Goal: Transaction & Acquisition: Purchase product/service

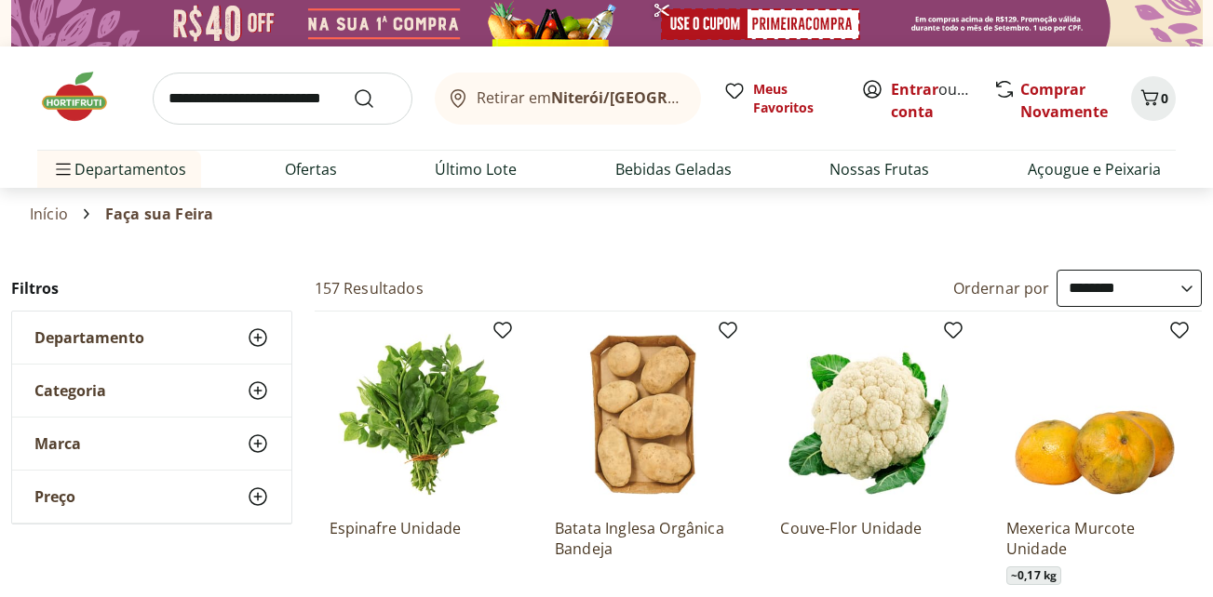
select select "**********"
click at [308, 93] on input "search" at bounding box center [283, 99] width 260 height 52
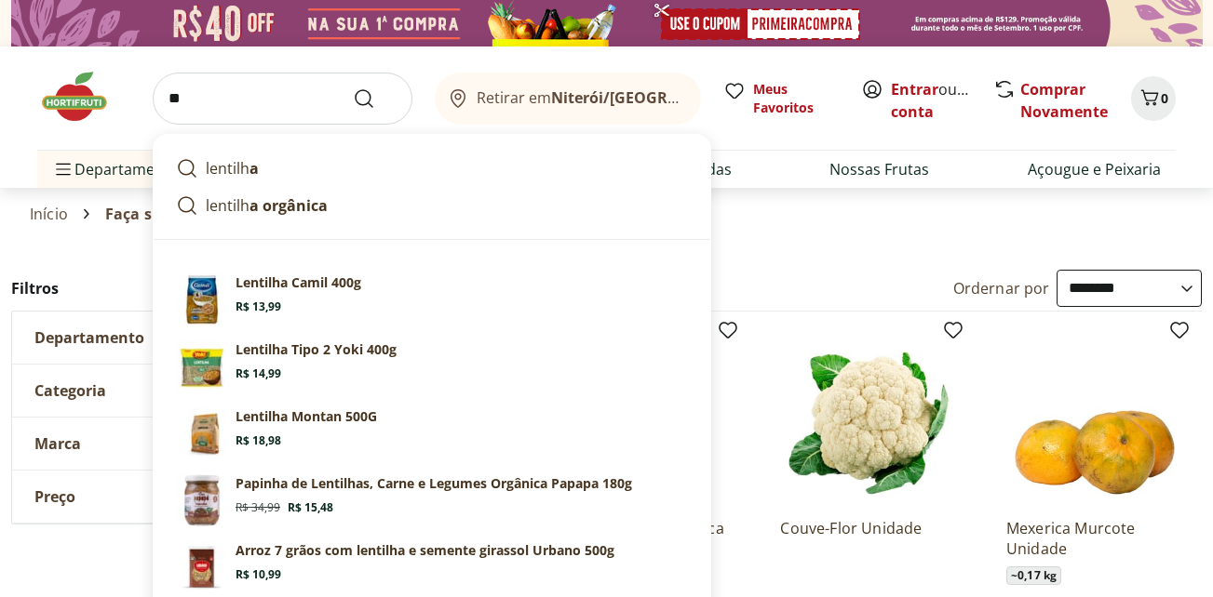
type input "*"
